Goal: Transaction & Acquisition: Purchase product/service

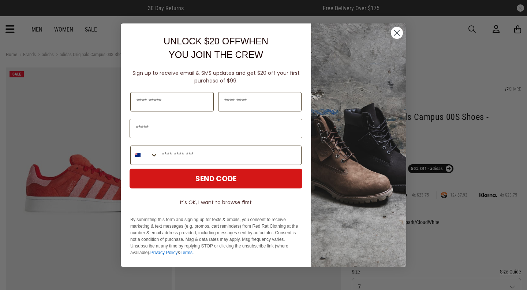
click at [390, 34] on img "POPUP Form" at bounding box center [358, 144] width 95 height 243
click at [397, 35] on circle "Close dialog" at bounding box center [397, 32] width 12 height 12
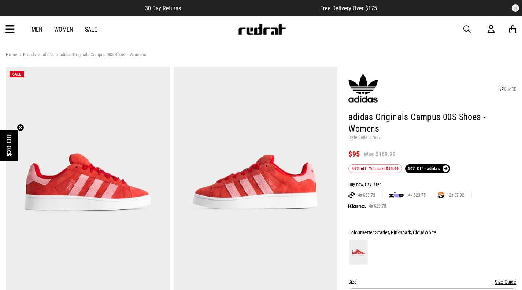
click at [463, 30] on span "button" at bounding box center [466, 29] width 7 height 9
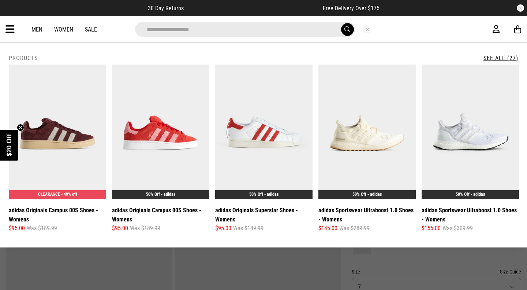
type input "**********"
click at [341, 23] on button "submit" at bounding box center [347, 29] width 13 height 13
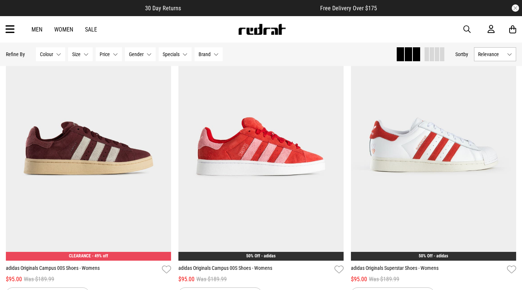
scroll to position [89, 0]
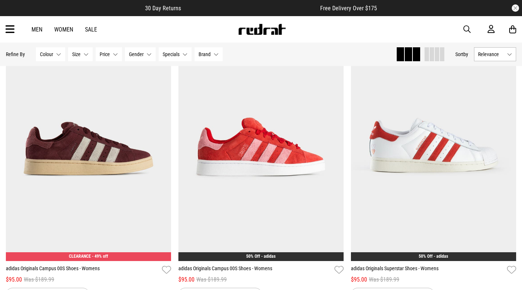
click at [265, 127] on img at bounding box center [260, 145] width 165 height 231
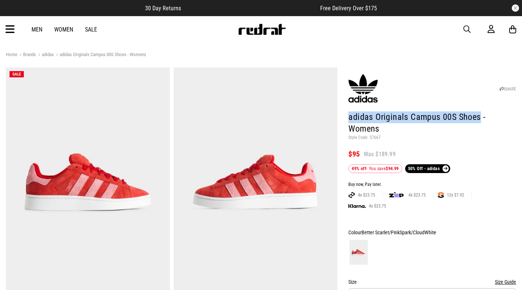
drag, startPoint x: 347, startPoint y: 116, endPoint x: 477, endPoint y: 117, distance: 129.6
copy h1 "adidas Originals Campus 00S Shoes"
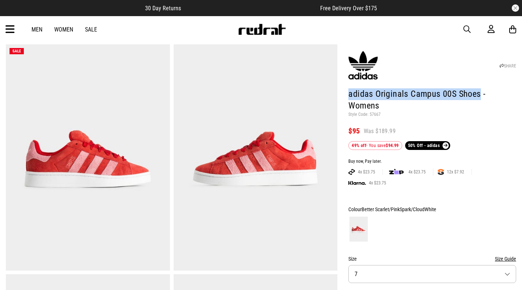
scroll to position [16, 0]
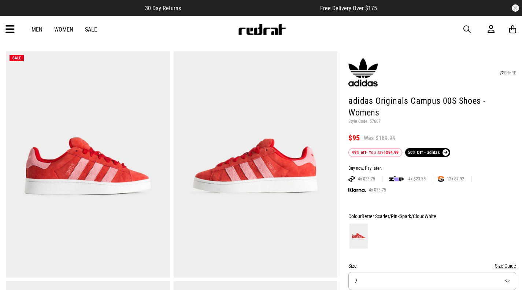
click at [453, 42] on div "Men Women Sale Sign in New Back Footwear Back Mens Back Womens Back Youth & Kid…" at bounding box center [261, 29] width 522 height 26
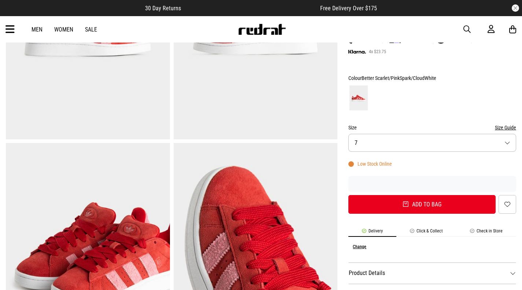
scroll to position [0, 0]
